Goal: Connect with others: Establish contact or relationships with other users

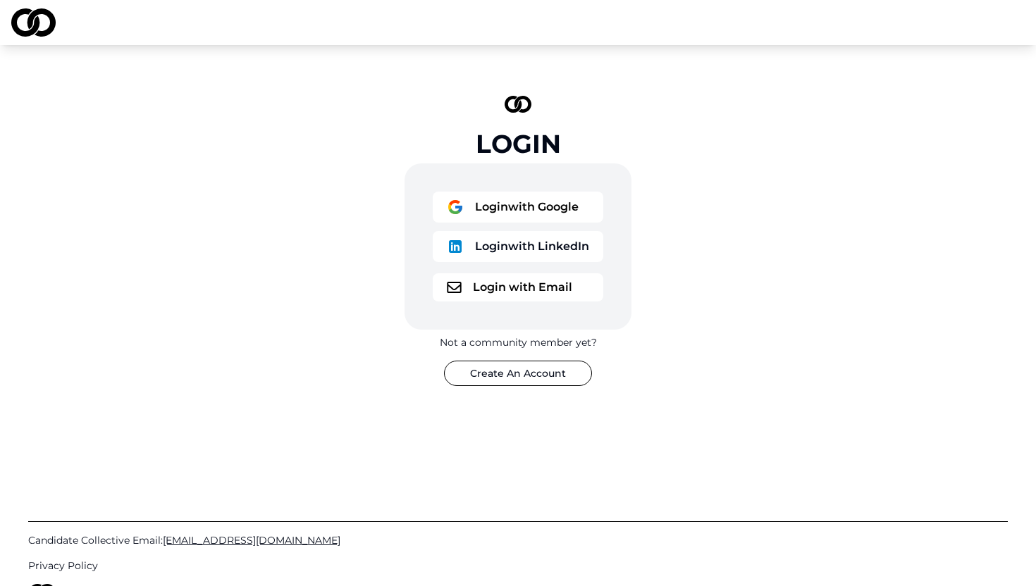
click at [567, 290] on button "Login with Email" at bounding box center [518, 287] width 171 height 28
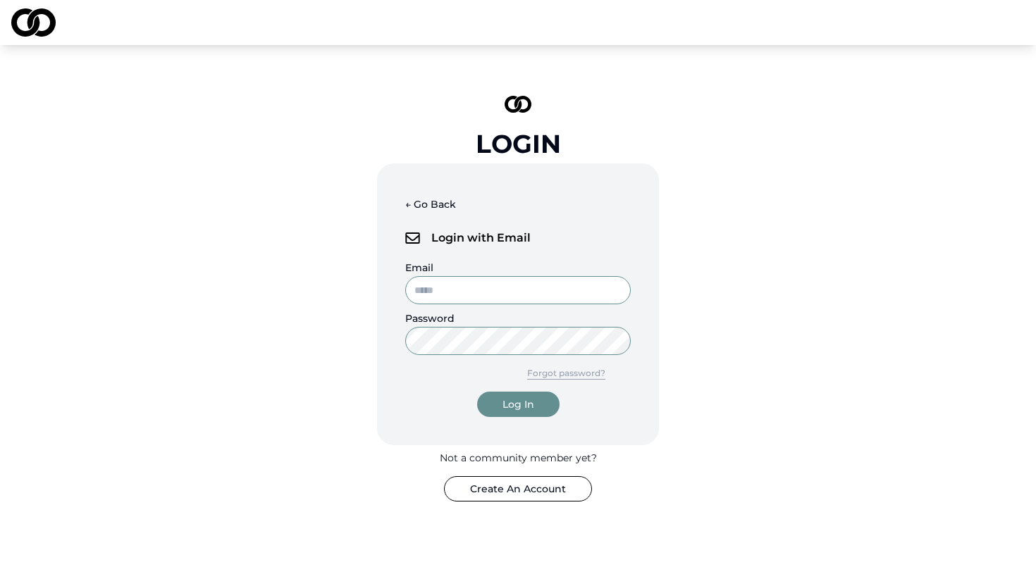
click at [524, 283] on input "Email" at bounding box center [517, 290] width 225 height 28
click at [477, 290] on input "Email" at bounding box center [517, 290] width 225 height 28
type input "******"
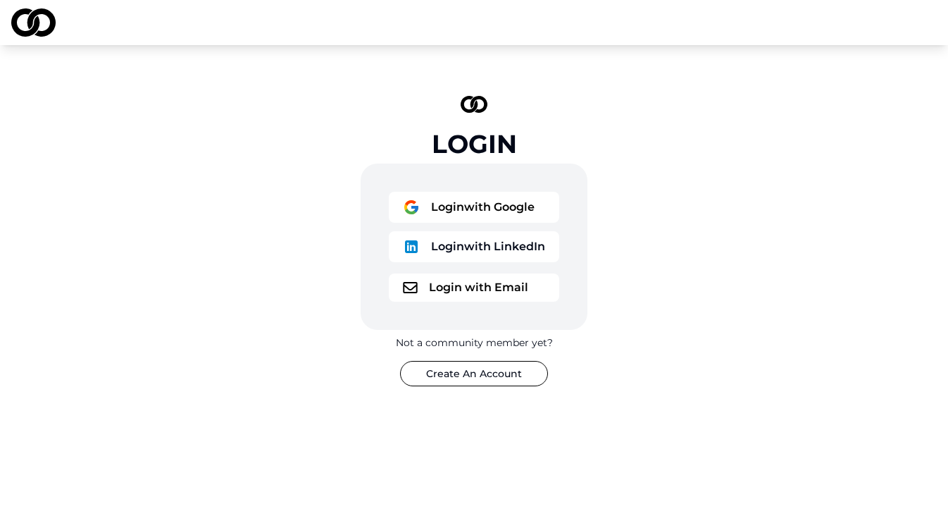
click at [443, 291] on button "Login with Email" at bounding box center [474, 287] width 171 height 28
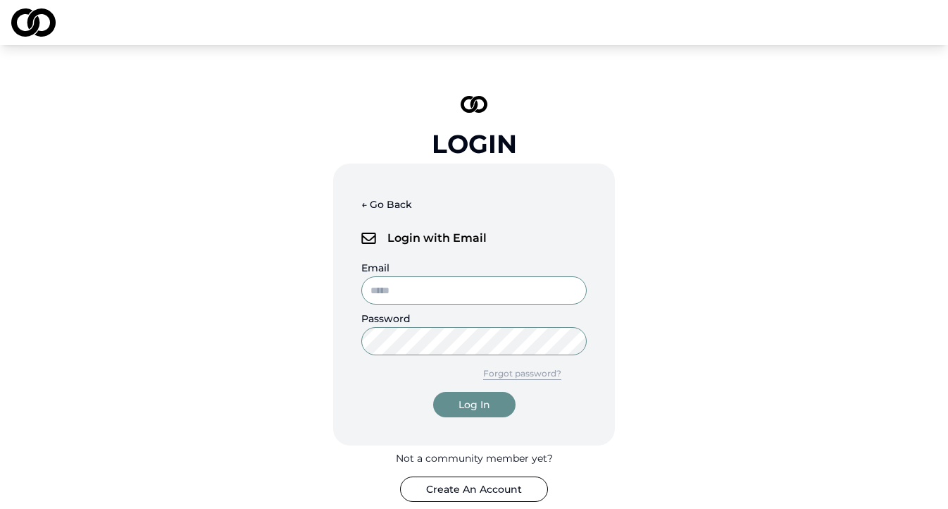
click at [443, 290] on input "Email" at bounding box center [473, 290] width 225 height 28
type input "**********"
click at [466, 394] on button "Log In" at bounding box center [474, 404] width 82 height 25
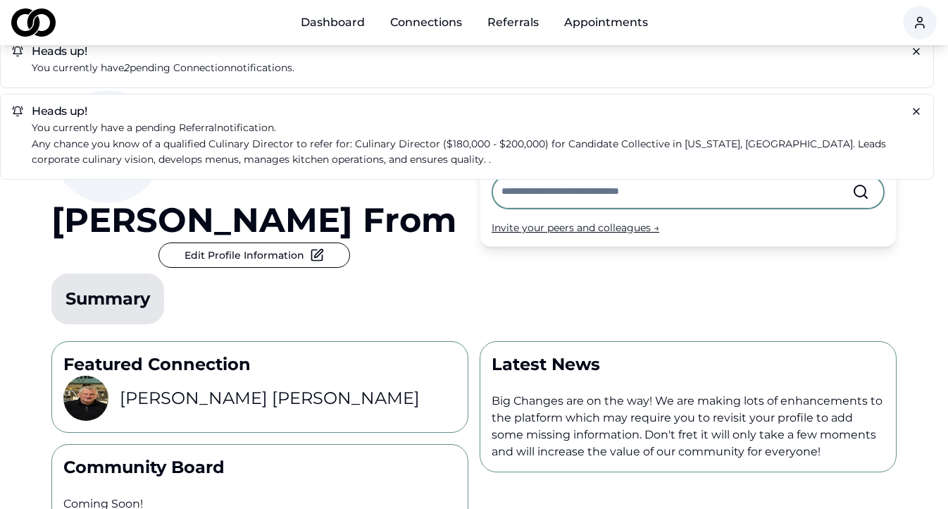
click at [394, 156] on p "Any chance you know of a qualified Culinary Director to refer for: Culinary Dir…" at bounding box center [477, 152] width 891 height 32
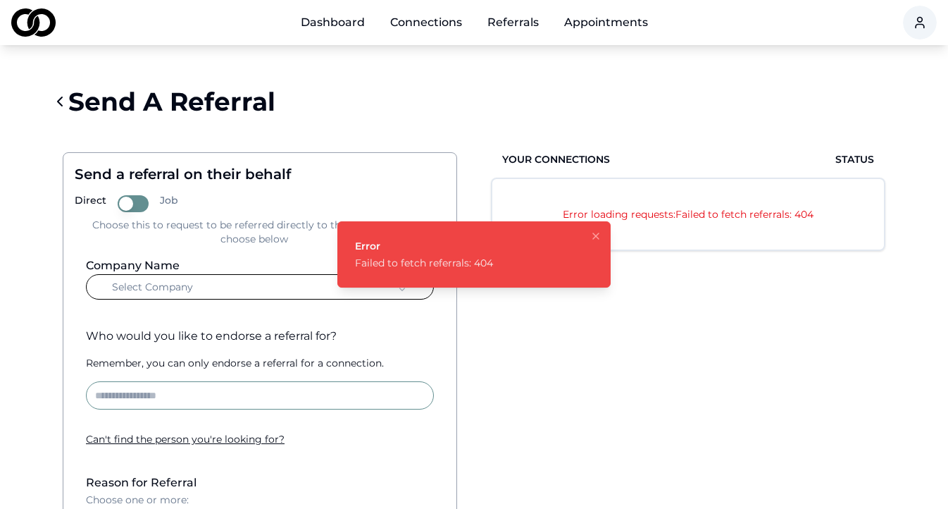
click at [427, 115] on div "Send A Referral" at bounding box center [474, 101] width 846 height 56
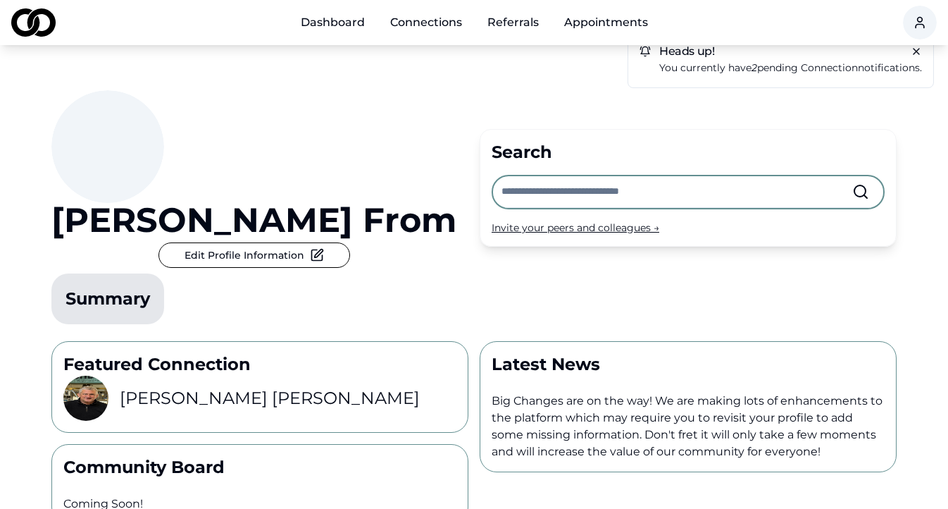
click at [515, 26] on link "Referrals" at bounding box center [513, 22] width 74 height 28
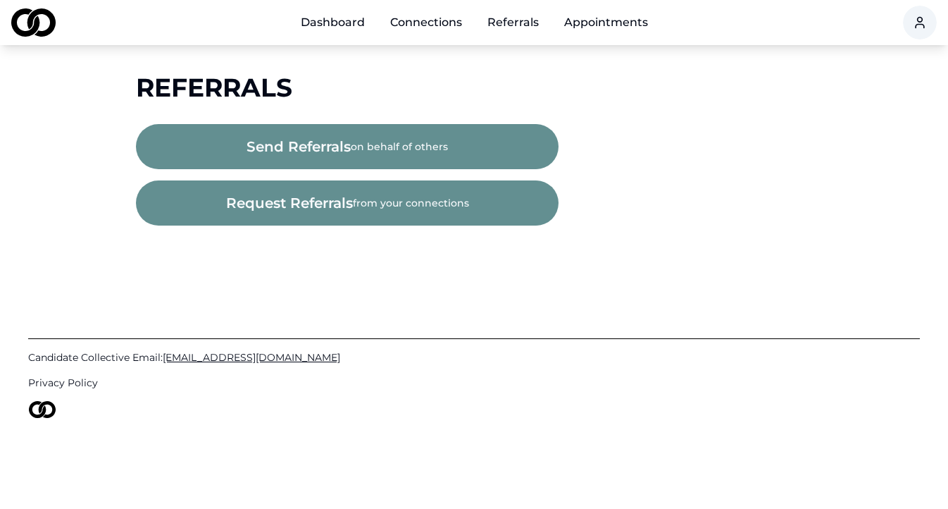
click at [415, 25] on link "Connections" at bounding box center [426, 22] width 94 height 28
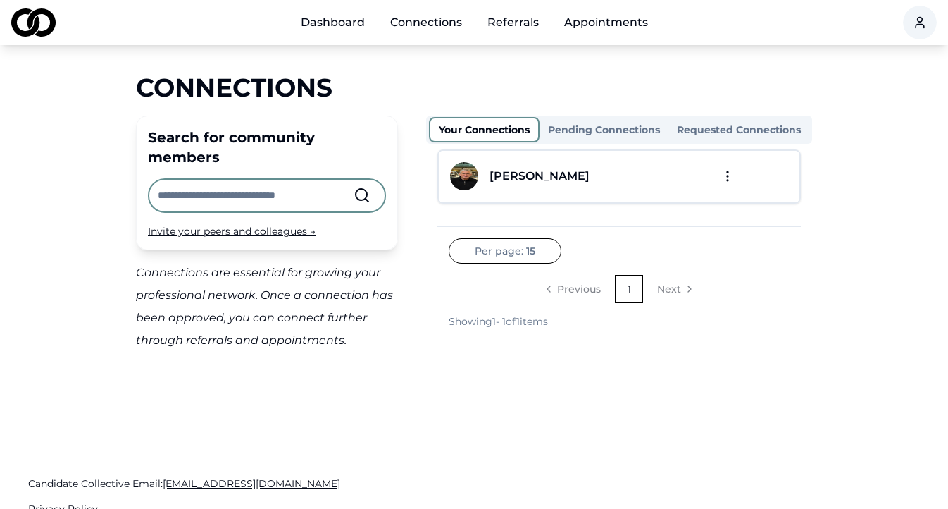
click at [323, 20] on link "Dashboard" at bounding box center [333, 22] width 87 height 28
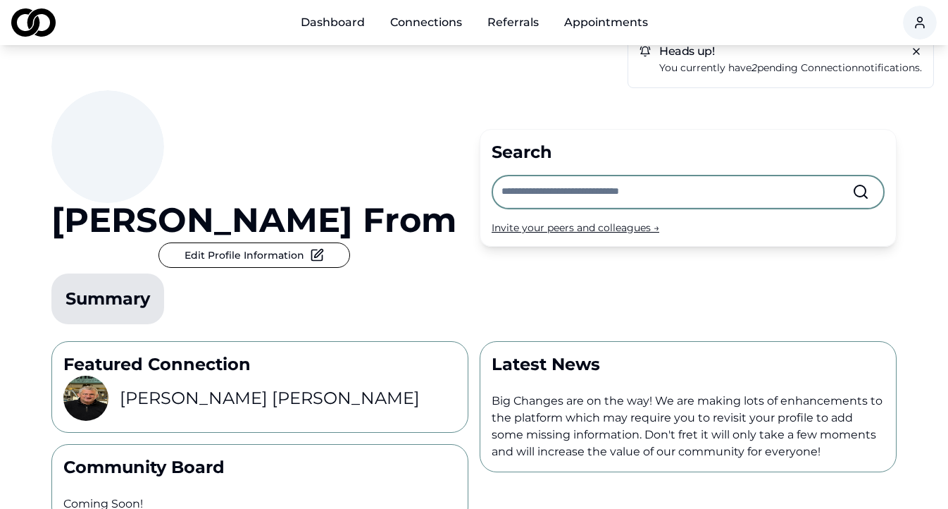
click at [706, 67] on p "You currently have 2 pending connection notifications." at bounding box center [791, 68] width 263 height 16
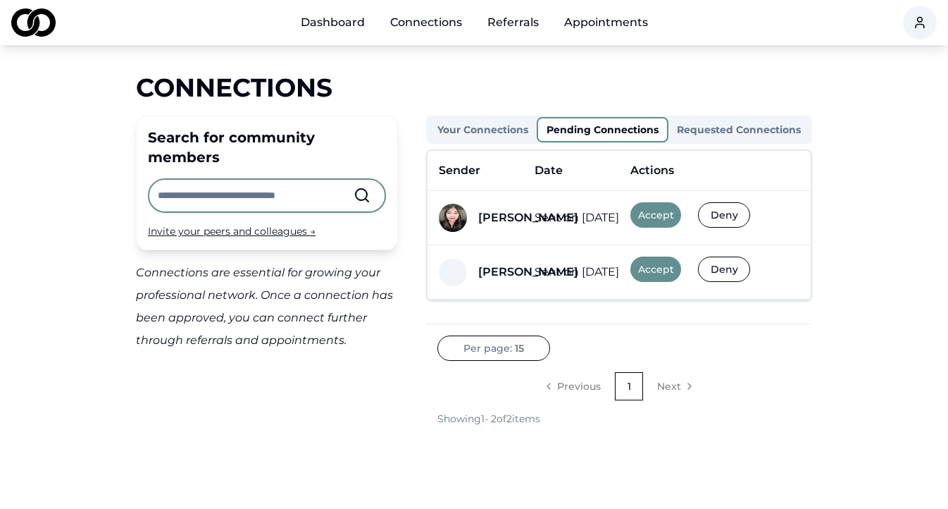
click at [661, 215] on button "Accept" at bounding box center [656, 214] width 51 height 25
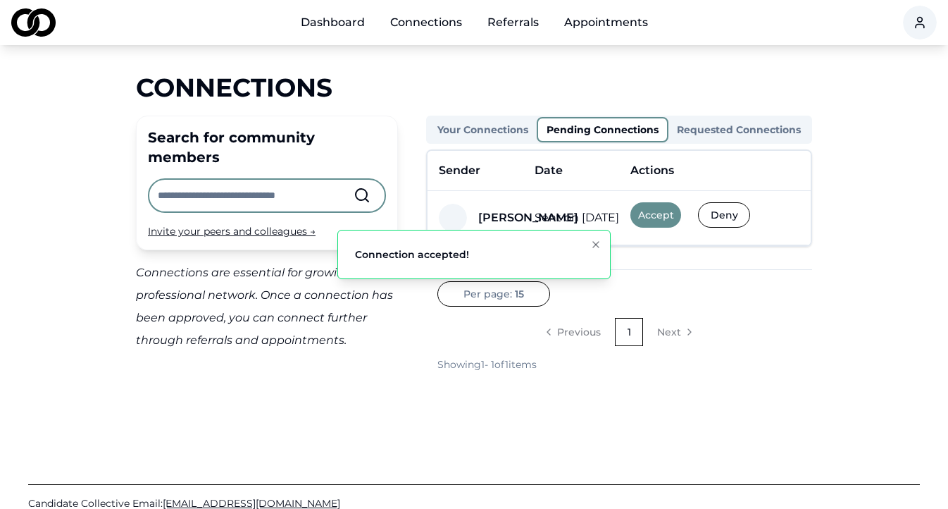
click at [649, 210] on button "Accept" at bounding box center [656, 214] width 51 height 25
